Goal: Complete application form

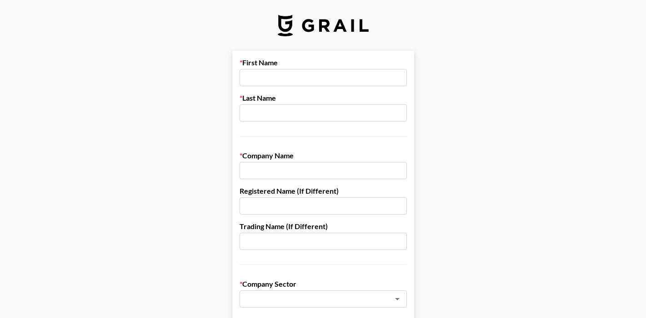
click at [308, 77] on input "text" at bounding box center [322, 77] width 167 height 17
type input "[PERSON_NAME]"
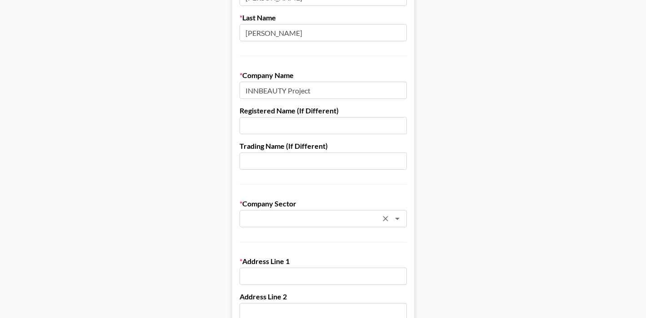
type input "INNBEAUTY Project"
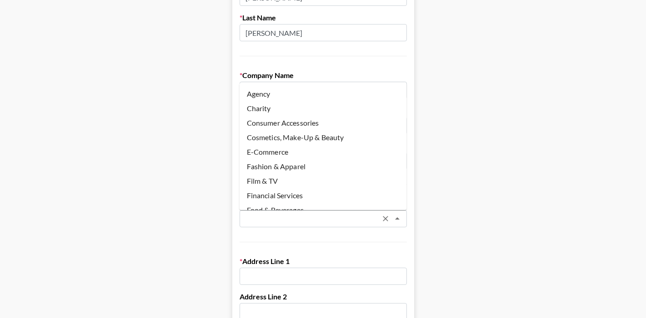
click at [296, 218] on input "text" at bounding box center [311, 219] width 132 height 10
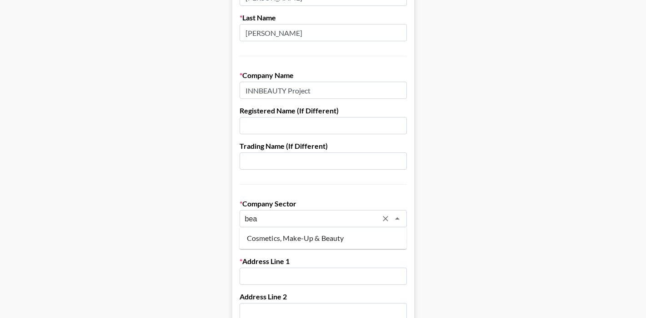
click at [304, 240] on li "Cosmetics, Make-Up & Beauty" at bounding box center [322, 238] width 167 height 15
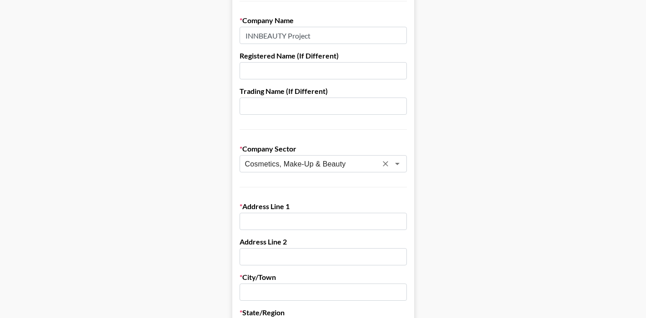
scroll to position [139, 0]
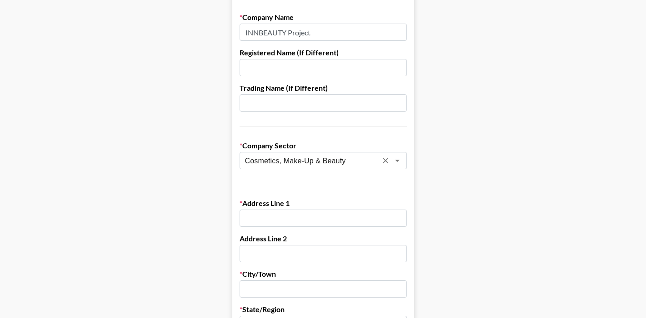
type input "Cosmetics, Make-Up & Beauty"
click at [282, 216] on input "text" at bounding box center [322, 218] width 167 height 17
paste input "[STREET_ADDRESS]"
drag, startPoint x: 331, startPoint y: 219, endPoint x: 426, endPoint y: 219, distance: 95.4
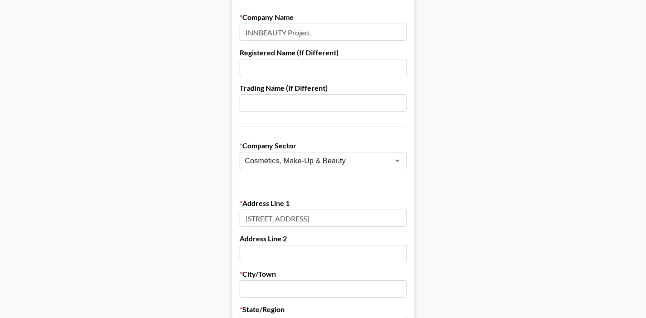
click at [426, 219] on main "First Name [PERSON_NAME] Last Name [PERSON_NAME] Company Name INNBEAUTY Project…" at bounding box center [322, 304] width 631 height 785
type input "[STREET_ADDRESS]"
click at [289, 290] on input "text" at bounding box center [322, 289] width 167 height 17
paste input "[GEOGRAPHIC_DATA]"
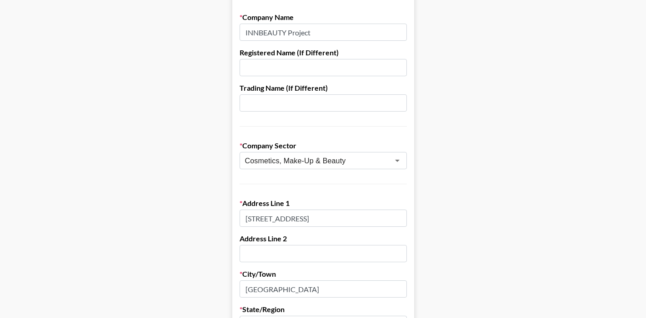
drag, startPoint x: 324, startPoint y: 291, endPoint x: 284, endPoint y: 291, distance: 40.0
click at [284, 291] on input "[GEOGRAPHIC_DATA]" at bounding box center [322, 289] width 167 height 17
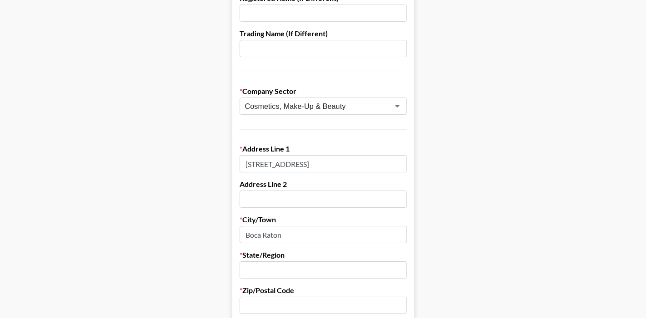
scroll to position [242, 0]
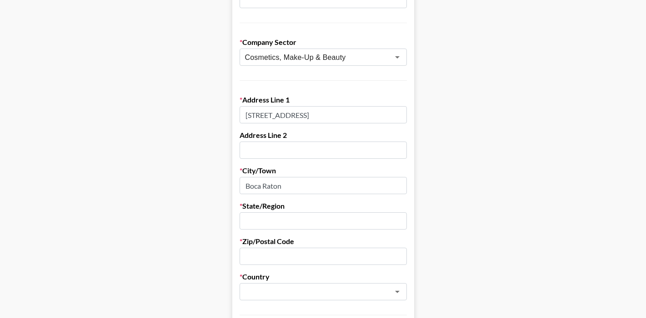
type input "Boca Raton"
click at [267, 224] on input "text" at bounding box center [322, 221] width 167 height 17
type input "FL"
click at [264, 251] on input "text" at bounding box center [322, 256] width 167 height 17
paste input "FL 33496"
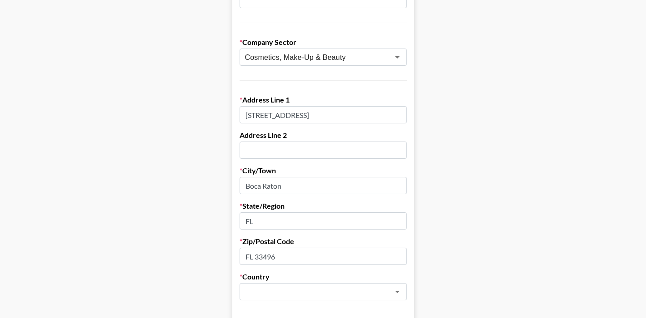
drag, startPoint x: 255, startPoint y: 257, endPoint x: 220, endPoint y: 255, distance: 34.6
click at [220, 255] on main "First Name [PERSON_NAME] Last Name [PERSON_NAME] Company Name INNBEAUTY Project…" at bounding box center [322, 201] width 631 height 785
type input "33496"
click at [277, 290] on input "text" at bounding box center [311, 292] width 132 height 10
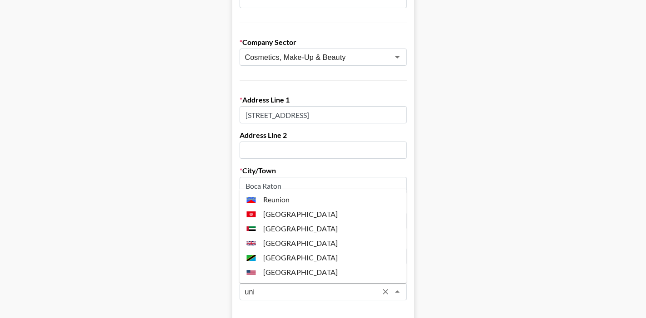
click at [285, 272] on li "[GEOGRAPHIC_DATA]" at bounding box center [322, 272] width 167 height 15
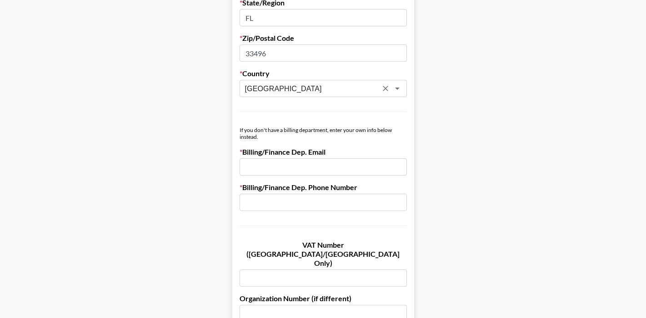
scroll to position [448, 0]
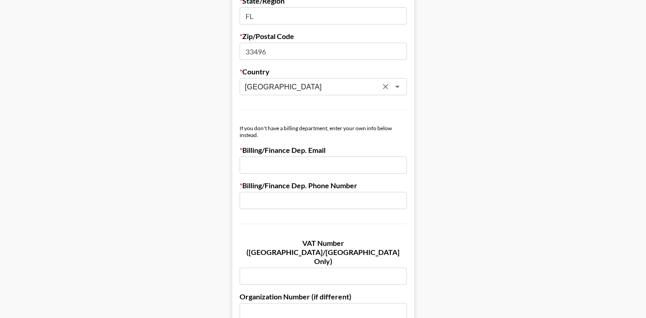
type input "[GEOGRAPHIC_DATA]"
click at [278, 160] on input "email" at bounding box center [322, 165] width 167 height 17
click at [270, 166] on input "[EMAIL_ADDRESS][DOMAIN_NAME]" at bounding box center [322, 165] width 167 height 17
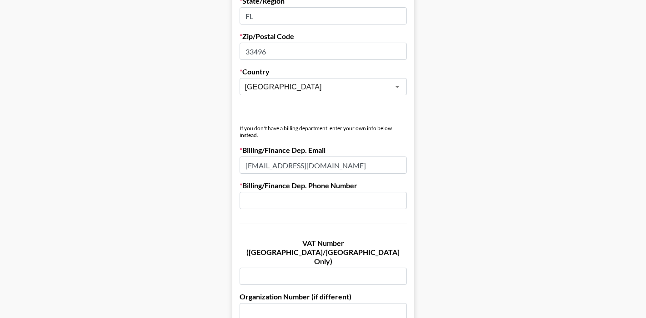
type input "[EMAIL_ADDRESS][DOMAIN_NAME]"
click at [272, 196] on input "text" at bounding box center [322, 200] width 167 height 17
paste input "[EMAIL_ADDRESS][DOMAIN_NAME]"
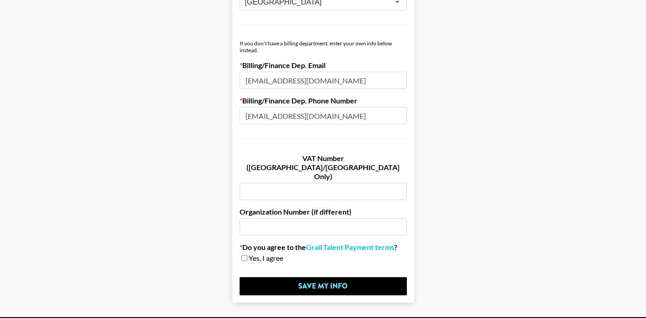
scroll to position [550, 0]
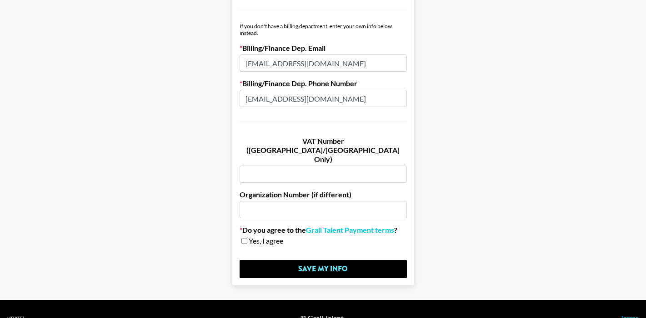
type input "[EMAIL_ADDRESS][DOMAIN_NAME]"
click at [242, 238] on input "checkbox" at bounding box center [244, 241] width 6 height 6
checkbox input "true"
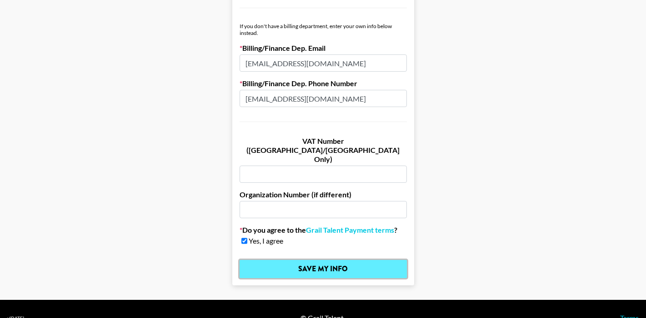
click at [305, 260] on input "Save My Info" at bounding box center [322, 269] width 167 height 18
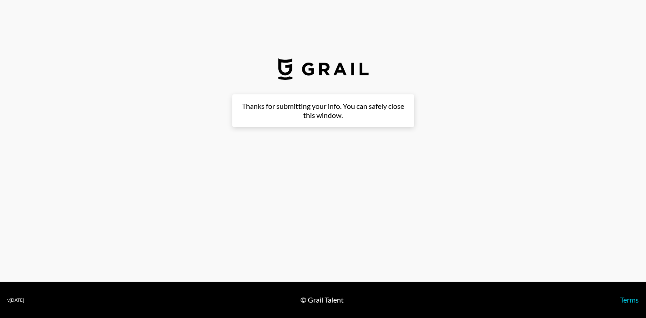
scroll to position [0, 0]
